Goal: Transaction & Acquisition: Obtain resource

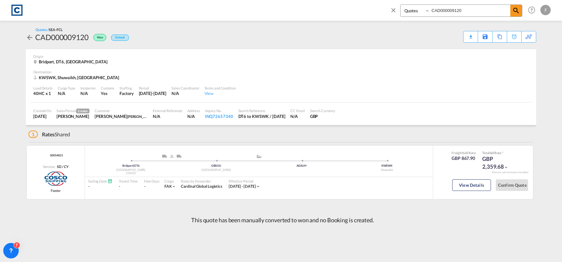
select select "Quotes"
drag, startPoint x: 393, startPoint y: 13, endPoint x: 40, endPoint y: 23, distance: 352.8
click at [393, 13] on md-icon "icon-close" at bounding box center [393, 9] width 7 height 7
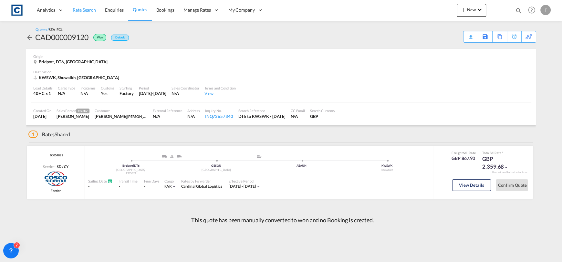
click at [74, 16] on link "Rate Search" at bounding box center [84, 10] width 32 height 21
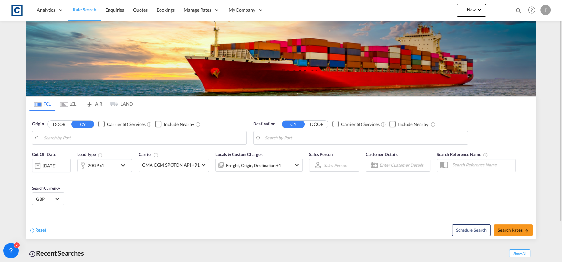
type input "[GEOGRAPHIC_DATA], [GEOGRAPHIC_DATA]"
type input "[GEOGRAPHIC_DATA], PKKHI"
click at [64, 124] on button "DOOR" at bounding box center [59, 123] width 23 height 7
click at [65, 137] on body "Analytics Reports Dashboard Rate Search Enquiries Quotes Bookings" at bounding box center [281, 131] width 562 height 262
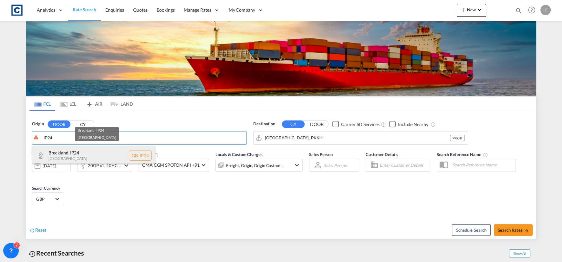
click at [84, 155] on div "Breckland , IP24 [GEOGRAPHIC_DATA] [GEOGRAPHIC_DATA]-IP24" at bounding box center [93, 155] width 123 height 19
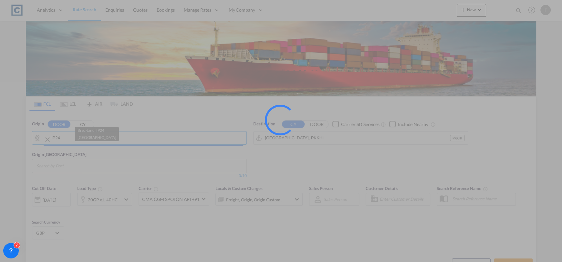
type input "GB-IP24, Breckland"
click at [294, 140] on input "[GEOGRAPHIC_DATA], PKKHI" at bounding box center [357, 138] width 185 height 10
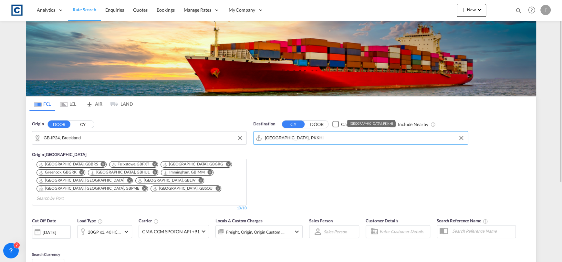
click at [295, 139] on input "[GEOGRAPHIC_DATA], PKKHI" at bounding box center [365, 138] width 200 height 10
drag, startPoint x: 300, startPoint y: 137, endPoint x: 209, endPoint y: 140, distance: 91.1
click at [209, 140] on div "Origin DOOR CY GB-IP24, [GEOGRAPHIC_DATA] Origin [GEOGRAPHIC_DATA] [GEOGRAPHIC_…" at bounding box center [281, 162] width 510 height 103
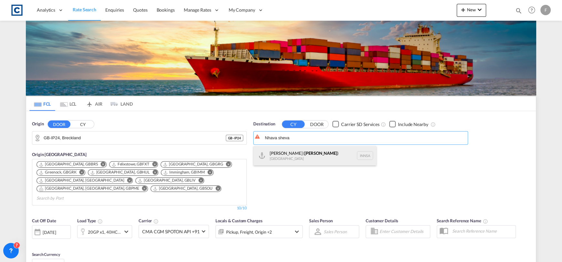
click at [315, 151] on div "[PERSON_NAME] ( [GEOGRAPHIC_DATA] ) [GEOGRAPHIC_DATA] [GEOGRAPHIC_DATA]" at bounding box center [315, 155] width 123 height 19
type input "[PERSON_NAME] ([PERSON_NAME]), [GEOGRAPHIC_DATA]"
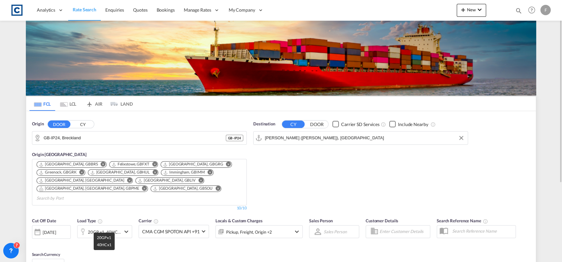
click at [116, 227] on div "20GP x1, 40HC x1" at bounding box center [104, 231] width 33 height 9
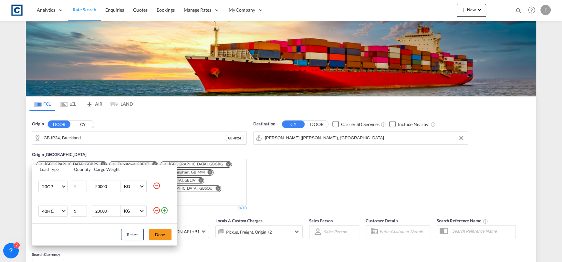
click at [158, 190] on td at bounding box center [165, 186] width 25 height 25
click at [157, 186] on md-icon "icon-minus-circle-outline" at bounding box center [157, 186] width 8 height 8
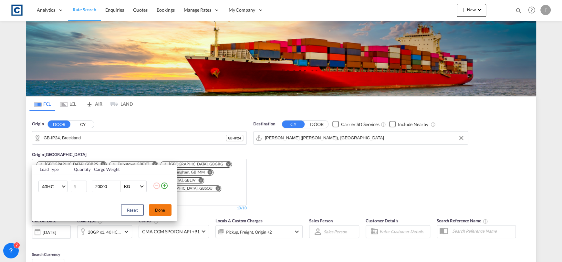
click at [160, 209] on button "Done" at bounding box center [160, 210] width 23 height 12
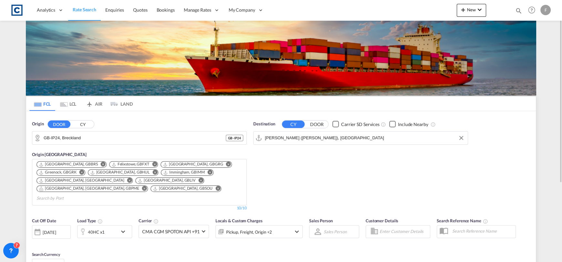
scroll to position [113, 0]
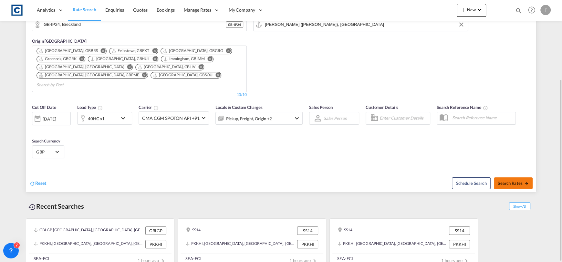
click at [512, 181] on span "Search Rates" at bounding box center [513, 183] width 31 height 5
type input "IP24 to INNSA / [DATE]"
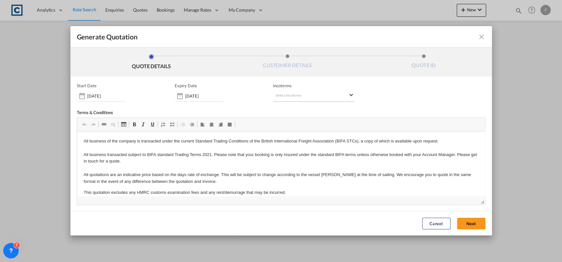
click at [316, 94] on md-select "Select Incoterms FOB - import Free on Board DDP - export Delivery Duty Paid CFR…" at bounding box center [314, 96] width 82 height 12
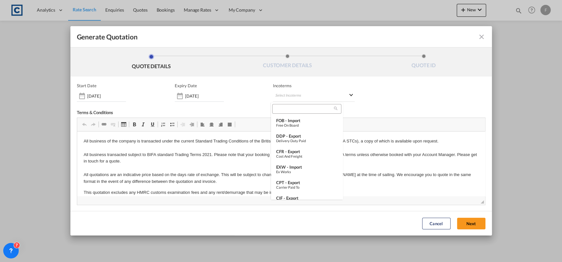
click at [302, 109] on input "search" at bounding box center [304, 109] width 60 height 6
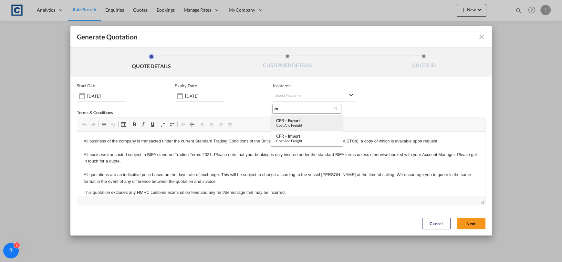
type input "cfr"
click at [307, 118] on div "CFR - export" at bounding box center [306, 120] width 61 height 5
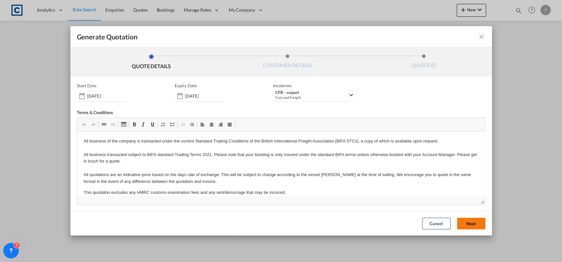
click at [465, 224] on button "Next" at bounding box center [471, 224] width 28 height 12
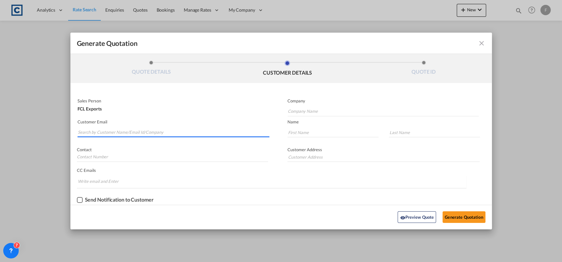
click at [88, 130] on input "Search by Customer Name/Email Id/Company" at bounding box center [174, 133] width 192 height 10
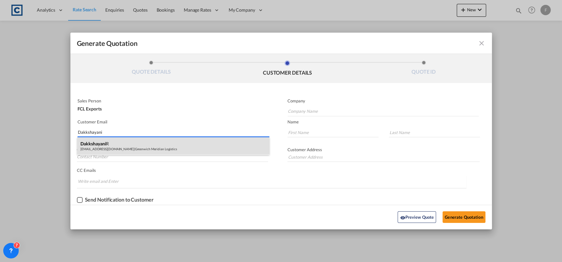
type input "Dakkshayani"
click at [86, 141] on div "Dakkshayani R [EMAIL_ADDRESS][DOMAIN_NAME] | Greenwich Meridian Logistics" at bounding box center [173, 145] width 192 height 17
type input "Greenwich Meridian Logistics"
type input "[EMAIL_ADDRESS][DOMAIN_NAME]"
type input "Dakkshayani"
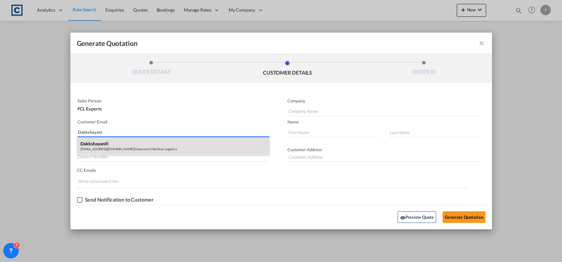
type input "R"
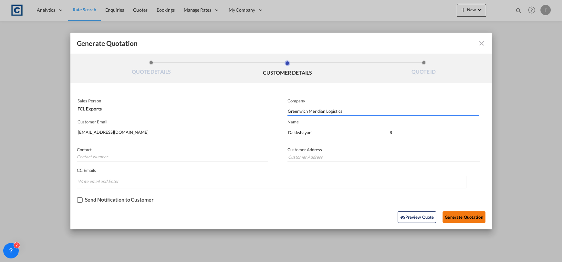
click at [474, 217] on button "Generate Quotation" at bounding box center [463, 217] width 43 height 12
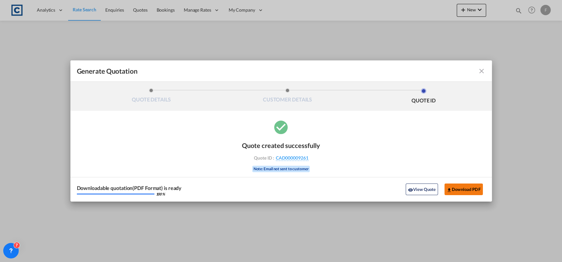
click at [462, 187] on button "Download PDF" at bounding box center [463, 189] width 38 height 12
click at [482, 70] on md-icon "icon-close fg-AAA8AD cursor m-0" at bounding box center [482, 71] width 8 height 8
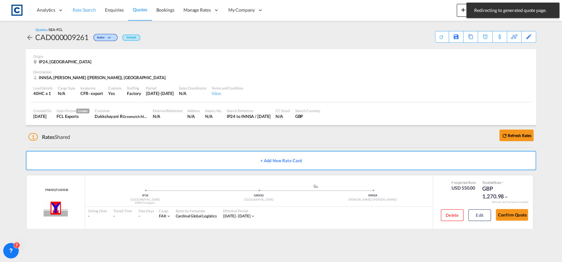
click at [87, 12] on span "Rate Search" at bounding box center [84, 9] width 23 height 5
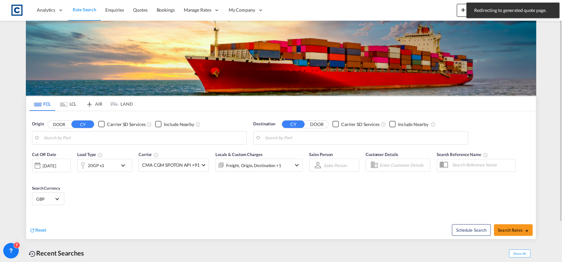
type input "GB-IP24, Breckland"
type input "[PERSON_NAME] ([PERSON_NAME]), [GEOGRAPHIC_DATA]"
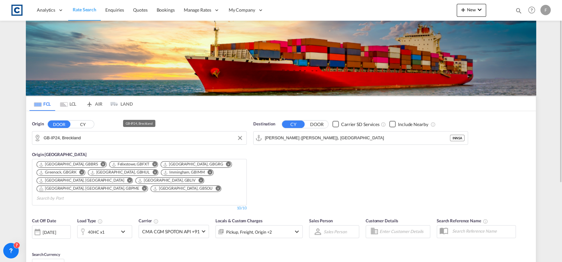
click at [78, 137] on input "GB-IP24, Breckland" at bounding box center [144, 138] width 200 height 10
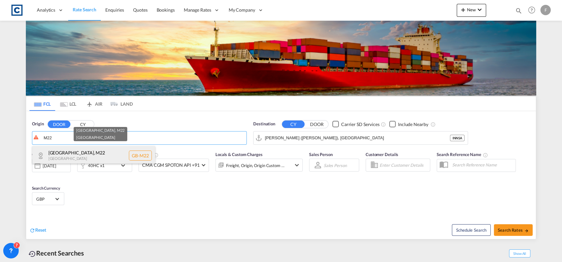
click at [86, 149] on div "[GEOGRAPHIC_DATA] , M22 [GEOGRAPHIC_DATA] [GEOGRAPHIC_DATA]-M22" at bounding box center [93, 155] width 123 height 19
type input "GB-M22, [GEOGRAPHIC_DATA]"
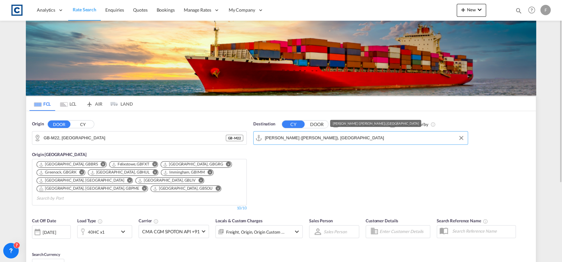
click at [303, 141] on input "[PERSON_NAME] ([PERSON_NAME]), [GEOGRAPHIC_DATA]" at bounding box center [365, 138] width 200 height 10
drag, startPoint x: 320, startPoint y: 139, endPoint x: 336, endPoint y: 138, distance: 16.2
click at [320, 139] on input "[PERSON_NAME] ([PERSON_NAME]), [GEOGRAPHIC_DATA]" at bounding box center [365, 138] width 200 height 10
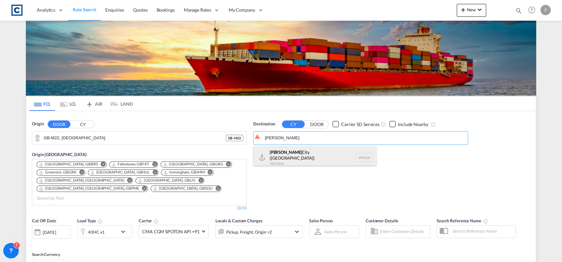
click at [320, 150] on div "[GEOGRAPHIC_DATA] ([GEOGRAPHIC_DATA]) [GEOGRAPHIC_DATA] VNSGN" at bounding box center [315, 157] width 123 height 23
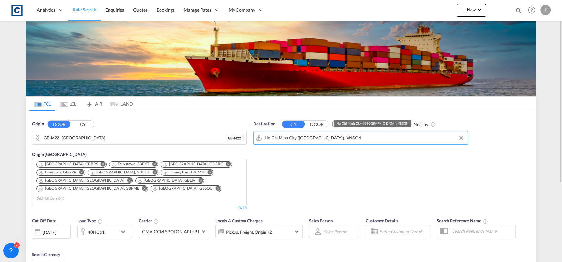
click at [342, 135] on input "Ho Chi Minh City ([GEOGRAPHIC_DATA]), VNSGN" at bounding box center [365, 138] width 200 height 10
drag, startPoint x: 349, startPoint y: 138, endPoint x: 144, endPoint y: 156, distance: 205.3
click at [144, 156] on div "Origin DOOR CY GB-M22, [GEOGRAPHIC_DATA] [GEOGRAPHIC_DATA] - M22 Origin [GEOGRA…" at bounding box center [281, 162] width 510 height 103
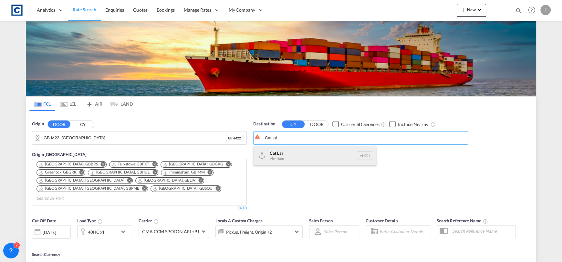
click at [319, 154] on div "Cat Lai Viet Nam VNCLI" at bounding box center [315, 155] width 123 height 19
type input "Cat Lai, VNCLI"
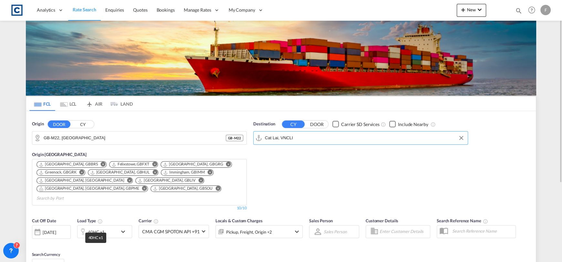
click at [93, 227] on div "40HC x1" at bounding box center [96, 231] width 17 height 9
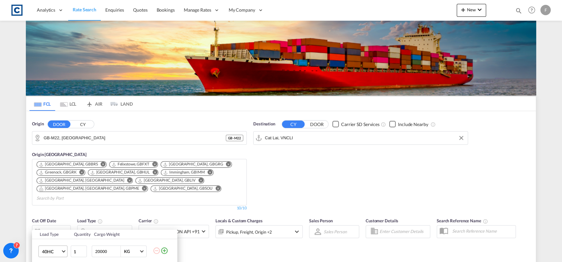
click at [49, 249] on span "40HC" at bounding box center [51, 251] width 19 height 6
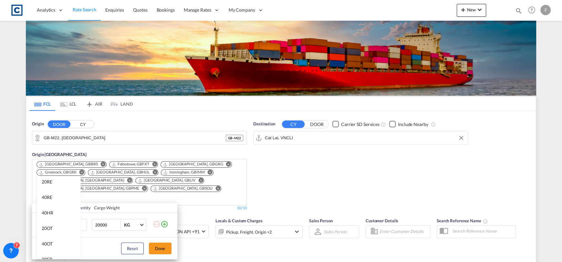
scroll to position [65, 0]
click at [53, 187] on md-option "20RE" at bounding box center [58, 181] width 44 height 16
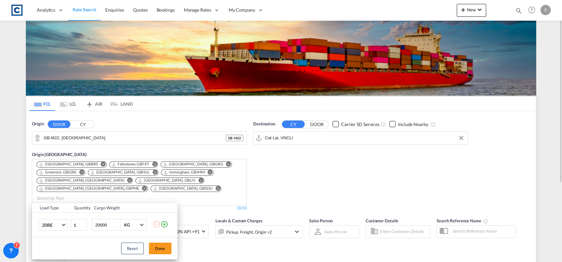
click at [159, 249] on button "Done" at bounding box center [160, 249] width 23 height 12
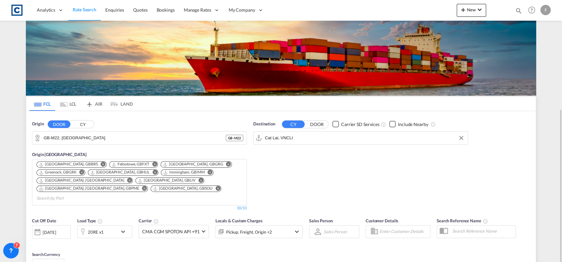
scroll to position [96, 0]
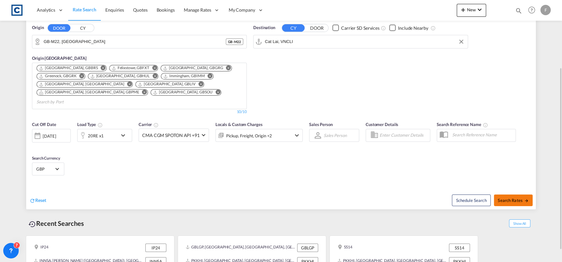
click at [503, 198] on span "Search Rates" at bounding box center [513, 200] width 31 height 5
type input "M22 to VNCLI / [DATE]"
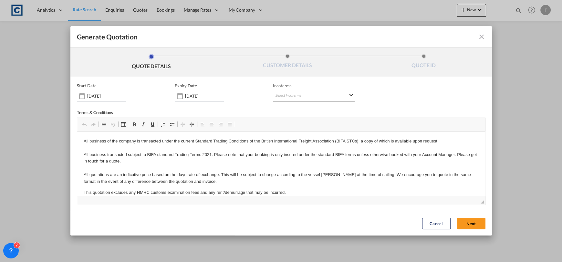
click at [285, 93] on md-select "Select Incoterms FOB - import Free on Board DDP - export Delivery Duty Paid CFR…" at bounding box center [314, 96] width 82 height 12
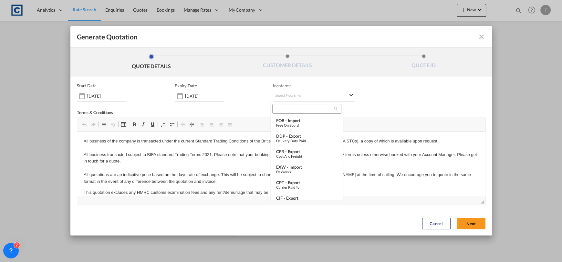
click at [294, 109] on input "search" at bounding box center [304, 109] width 60 height 6
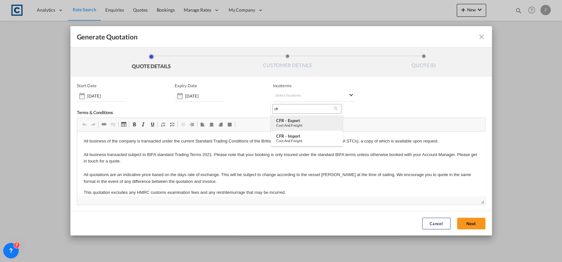
type input "cfr"
click at [301, 123] on div "Cost and Freight" at bounding box center [306, 125] width 61 height 4
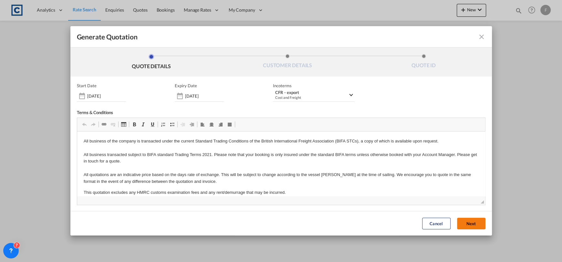
click at [473, 220] on button "Next" at bounding box center [471, 224] width 28 height 12
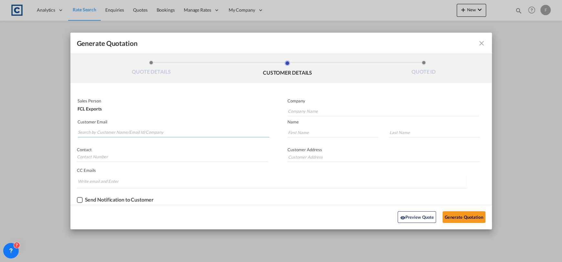
click at [183, 132] on input "Search by Customer Name/Email Id/Company" at bounding box center [174, 133] width 192 height 10
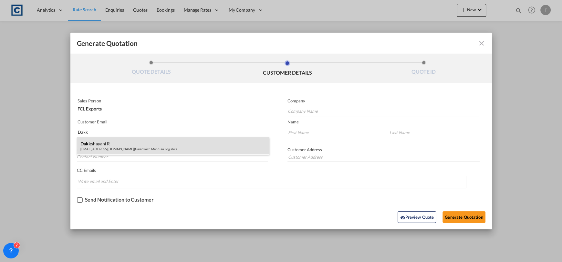
type input "Dakk"
click at [167, 153] on div "Dakk shayani R [EMAIL_ADDRESS][DOMAIN_NAME] | Greenwich Meridian Logistics" at bounding box center [173, 145] width 192 height 17
type input "Greenwich Meridian Logistics"
type input "[EMAIL_ADDRESS][DOMAIN_NAME]"
type input "Dakkshayani"
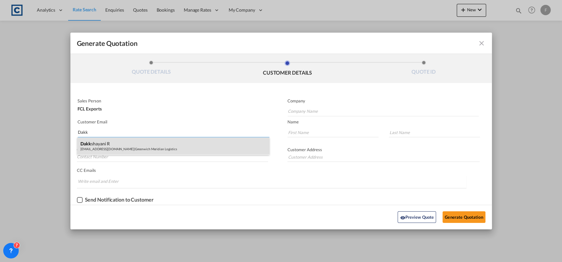
type input "R"
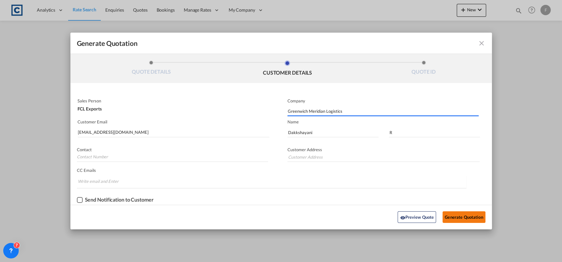
click at [457, 214] on button "Generate Quotation" at bounding box center [463, 217] width 43 height 12
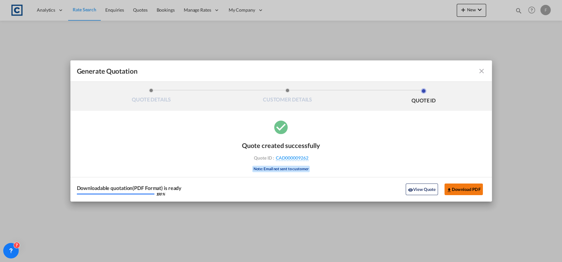
click at [458, 187] on button "Download PDF" at bounding box center [463, 189] width 38 height 12
